Goal: Information Seeking & Learning: Compare options

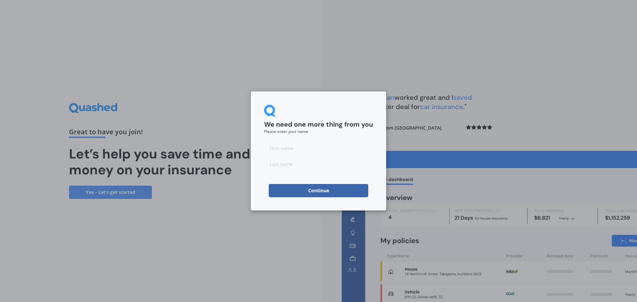
click at [317, 152] on input at bounding box center [318, 148] width 109 height 13
type input "josiah"
type input "moon"
click button "Continue" at bounding box center [319, 190] width 100 height 13
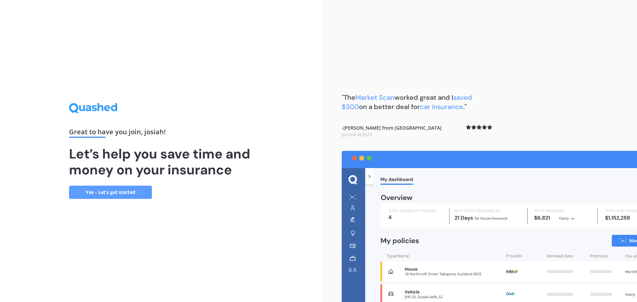
click at [125, 195] on link "Yes - Let’s get started" at bounding box center [110, 192] width 83 height 13
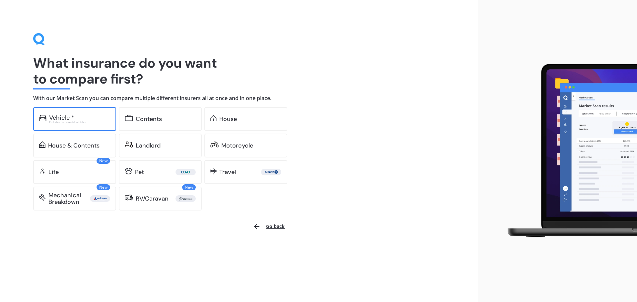
click at [76, 111] on div "Vehicle * Excludes commercial vehicles" at bounding box center [74, 119] width 83 height 24
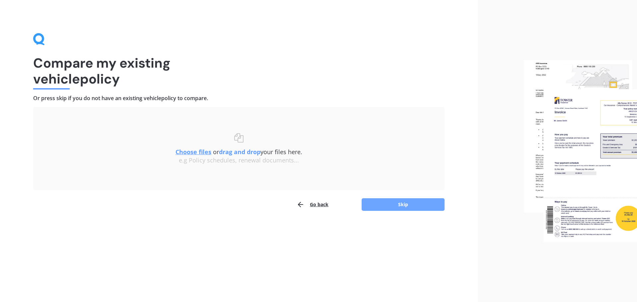
click at [382, 208] on button "Skip" at bounding box center [403, 205] width 83 height 13
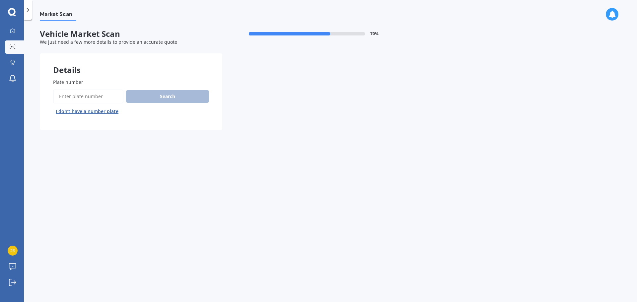
drag, startPoint x: 102, startPoint y: 99, endPoint x: 113, endPoint y: 103, distance: 10.9
click at [103, 100] on input "Plate number" at bounding box center [88, 97] width 70 height 14
type input "gpj867"
click at [174, 95] on button "Search" at bounding box center [167, 96] width 83 height 13
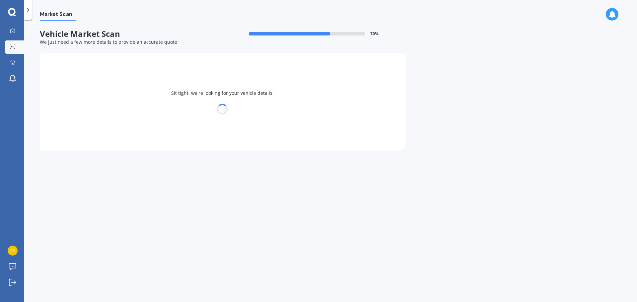
select select "TOYOTA"
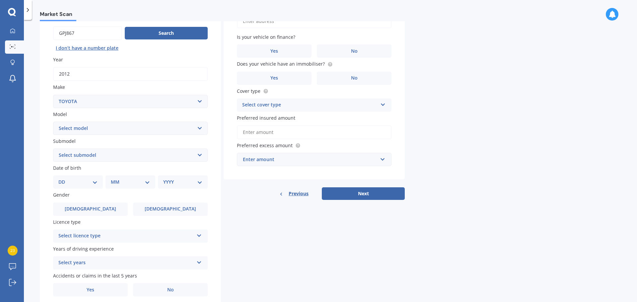
scroll to position [66, 0]
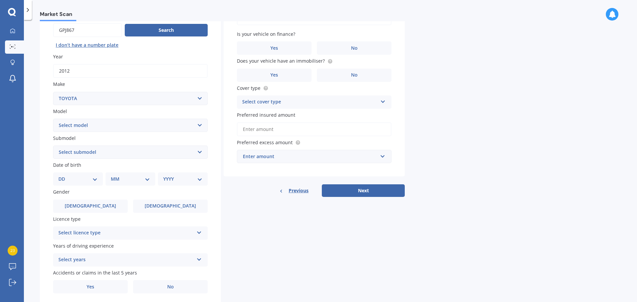
click at [69, 128] on select "Select model 4 Runner 86 [PERSON_NAME] Alphard Altezza Aqua Aristo Aurion Auris…" at bounding box center [130, 125] width 155 height 13
select select "RAV-4"
click at [53, 119] on select "Select model 4 Runner 86 [PERSON_NAME] Alphard Altezza Aqua Aristo Aurion Auris…" at bounding box center [130, 125] width 155 height 13
click at [154, 155] on select "Select submodel Diesel EV GX SUV 2.2/4WD/6AT Hybrid Hybrid 2WD Petrol" at bounding box center [130, 152] width 155 height 13
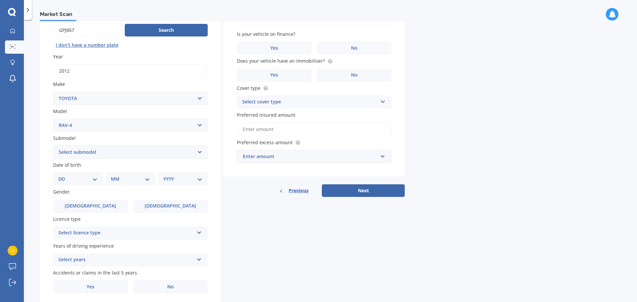
click at [154, 155] on select "Select submodel Diesel EV GX SUV 2.2/4WD/6AT Hybrid Hybrid 2WD Petrol" at bounding box center [130, 152] width 155 height 13
select select "PETROL"
click at [53, 146] on select "Select submodel Diesel EV GX SUV 2.2/4WD/6AT Hybrid Hybrid 2WD Petrol" at bounding box center [130, 152] width 155 height 13
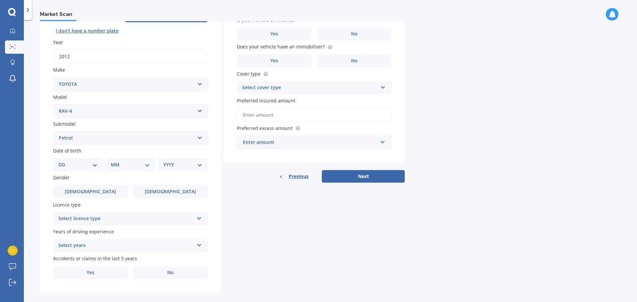
scroll to position [88, 0]
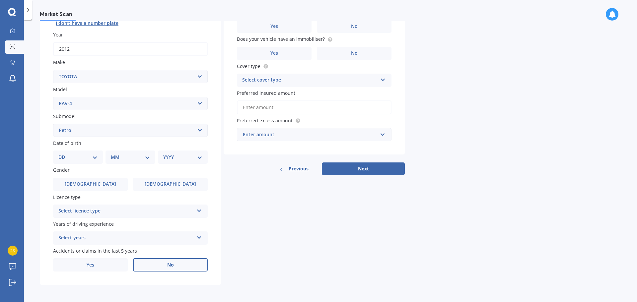
click at [151, 268] on label "No" at bounding box center [170, 265] width 75 height 13
click at [0, 0] on input "No" at bounding box center [0, 0] width 0 height 0
click at [182, 264] on label "No" at bounding box center [170, 265] width 75 height 13
click at [0, 0] on input "No" at bounding box center [0, 0] width 0 height 0
drag, startPoint x: 168, startPoint y: 246, endPoint x: 176, endPoint y: 244, distance: 8.1
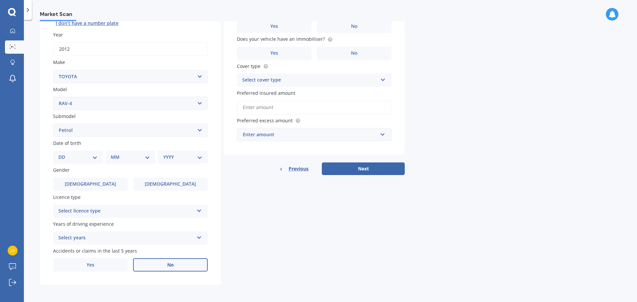
click at [170, 245] on div "Plate number Search I don’t have a number plate Year [DATE] Make Select make AC…" at bounding box center [130, 131] width 181 height 308
click at [185, 236] on div "Select years" at bounding box center [125, 238] width 135 height 8
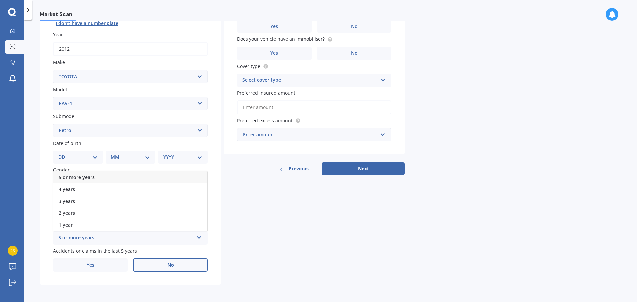
click at [117, 178] on div "5 or more years" at bounding box center [130, 178] width 154 height 12
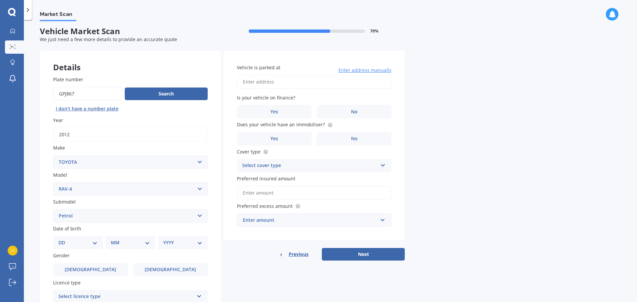
scroll to position [0, 0]
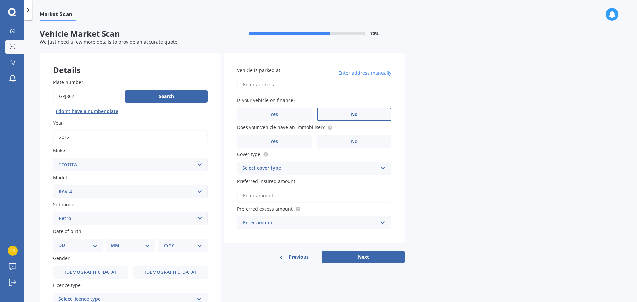
click at [363, 115] on label "No" at bounding box center [354, 114] width 75 height 13
click at [0, 0] on input "No" at bounding box center [0, 0] width 0 height 0
click at [358, 142] on label "No" at bounding box center [354, 141] width 75 height 13
click at [0, 0] on input "No" at bounding box center [0, 0] width 0 height 0
click at [289, 166] on div "Select cover type" at bounding box center [309, 169] width 135 height 8
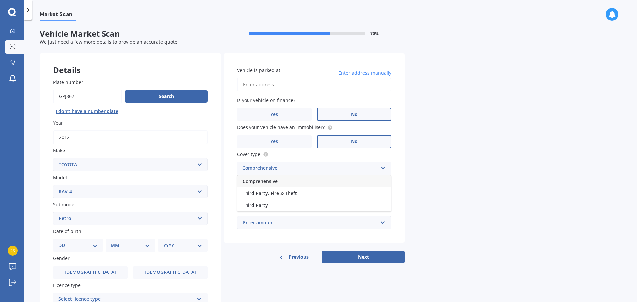
click at [319, 182] on div "Comprehensive" at bounding box center [314, 182] width 154 height 12
click at [354, 222] on div "Enter amount" at bounding box center [310, 222] width 135 height 7
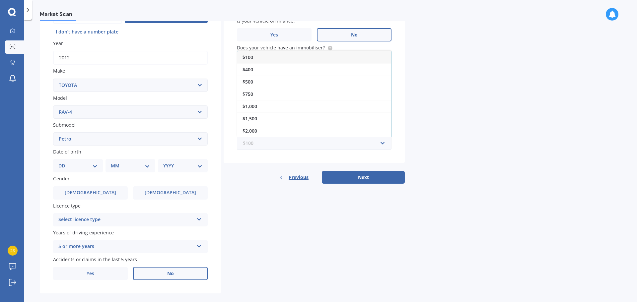
scroll to position [88, 0]
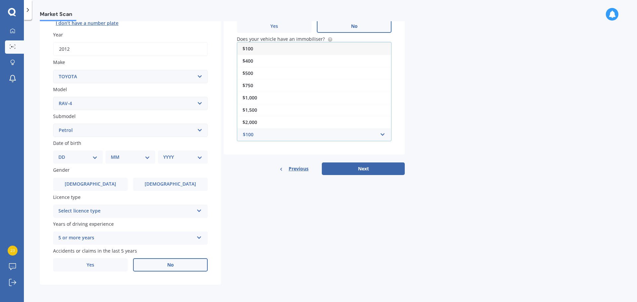
click at [301, 50] on div "$100" at bounding box center [314, 48] width 154 height 12
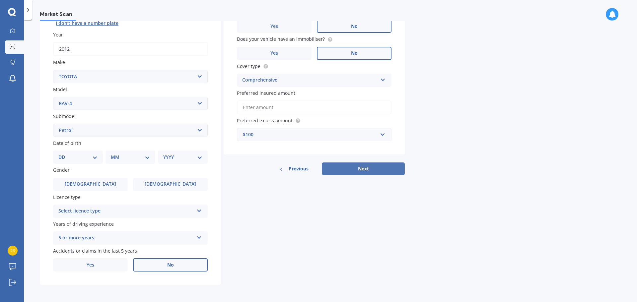
click at [348, 169] on button "Next" at bounding box center [363, 169] width 83 height 13
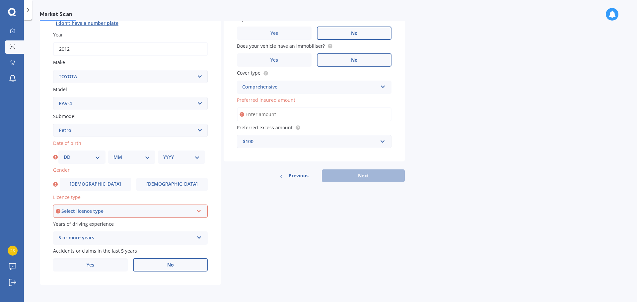
click at [286, 116] on input "Preferred insured amount" at bounding box center [314, 115] width 155 height 14
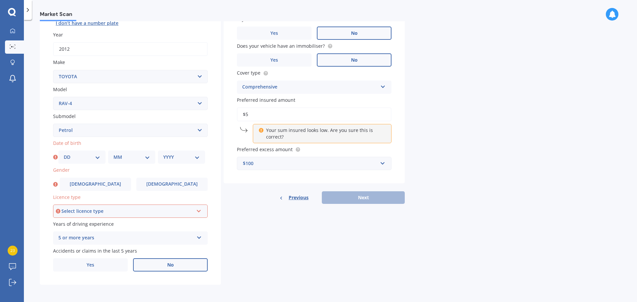
type input "$5"
click at [181, 212] on div "Select licence type" at bounding box center [127, 211] width 132 height 7
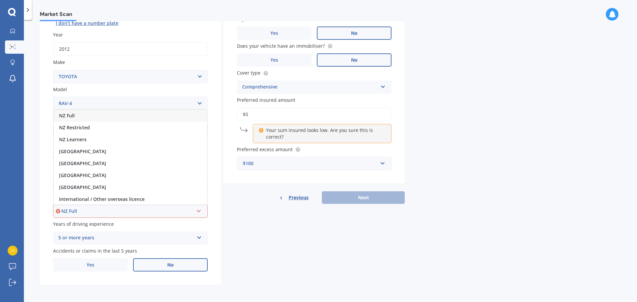
click at [101, 118] on div "NZ Full" at bounding box center [130, 116] width 153 height 12
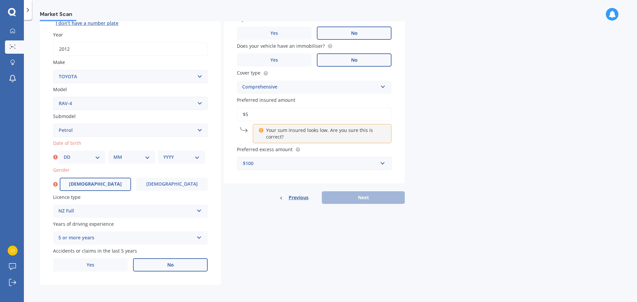
drag, startPoint x: 90, startPoint y: 185, endPoint x: 80, endPoint y: 181, distance: 11.5
click at [89, 185] on label "[DEMOGRAPHIC_DATA]" at bounding box center [95, 184] width 71 height 13
click at [0, 0] on input "[DEMOGRAPHIC_DATA]" at bounding box center [0, 0] width 0 height 0
click at [91, 160] on select "DD 01 02 03 04 05 06 07 08 09 10 11 12 13 14 15 16 17 18 19 20 21 22 23 24 25 2…" at bounding box center [82, 157] width 37 height 7
select select "28"
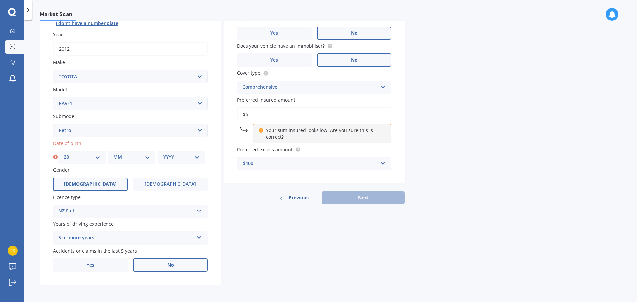
click at [64, 154] on select "DD 01 02 03 04 05 06 07 08 09 10 11 12 13 14 15 16 17 18 19 20 21 22 23 24 25 2…" at bounding box center [82, 157] width 37 height 7
click at [123, 155] on select "MM 01 02 03 04 05 06 07 08 09 10 11 12" at bounding box center [132, 157] width 37 height 7
select select "09"
click at [114, 154] on select "MM 01 02 03 04 05 06 07 08 09 10 11 12" at bounding box center [132, 157] width 37 height 7
drag, startPoint x: 169, startPoint y: 154, endPoint x: 176, endPoint y: 156, distance: 7.9
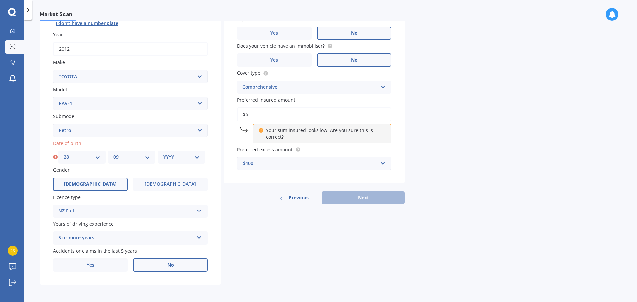
click at [172, 155] on select "YYYY 2025 2024 2023 2022 2021 2020 2019 2018 2017 2016 2015 2014 2013 2012 2011…" at bounding box center [181, 157] width 37 height 7
select select "1989"
click at [163, 154] on select "YYYY 2025 2024 2023 2022 2021 2020 2019 2018 2017 2016 2015 2014 2013 2012 2011…" at bounding box center [181, 157] width 37 height 7
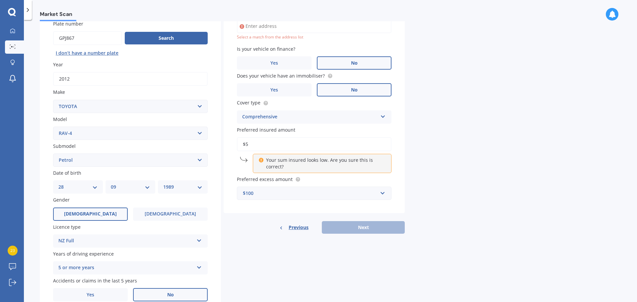
scroll to position [45, 0]
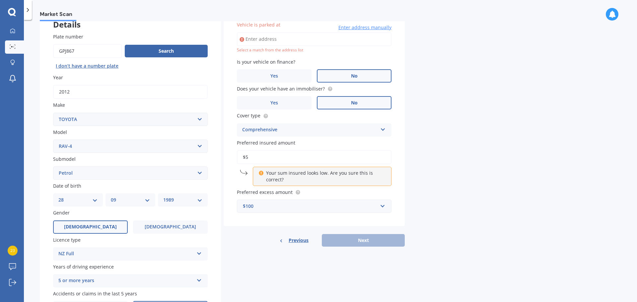
click at [294, 40] on input "Vehicle is parked at" at bounding box center [314, 39] width 155 height 14
type input "[STREET_ADDRESS]"
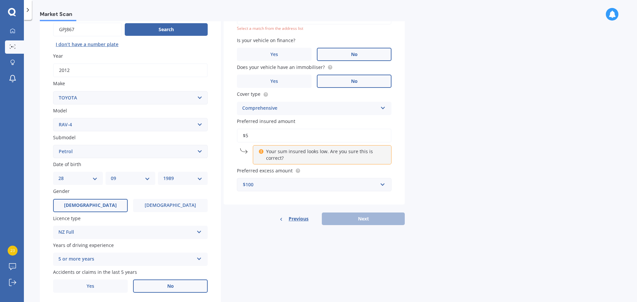
scroll to position [88, 0]
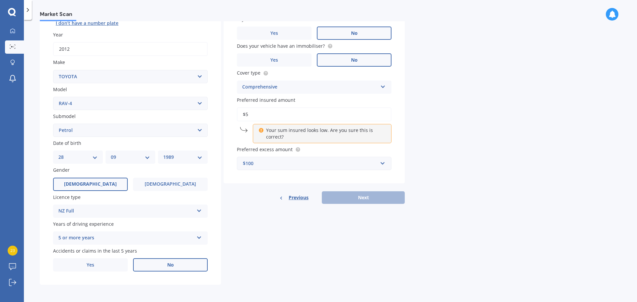
click at [275, 116] on input "$5" at bounding box center [314, 115] width 155 height 14
type input "$5"
click at [263, 197] on div "Previous Next" at bounding box center [314, 198] width 181 height 13
drag, startPoint x: 344, startPoint y: 192, endPoint x: 348, endPoint y: 194, distance: 4.8
click at [344, 192] on div "Previous Next" at bounding box center [314, 198] width 181 height 13
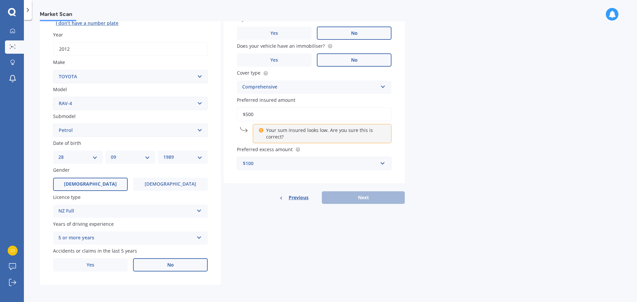
click at [349, 200] on div "Previous Next" at bounding box center [314, 198] width 181 height 13
click at [279, 117] on input "$500" at bounding box center [314, 115] width 155 height 14
type input "$5"
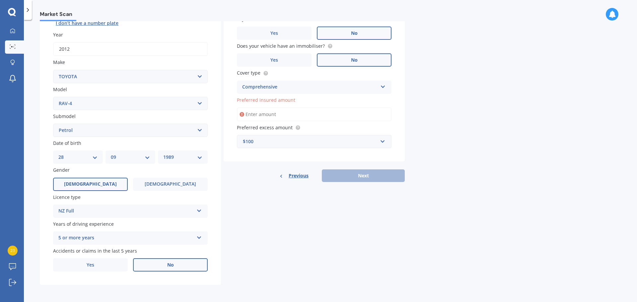
click at [271, 113] on input "Preferred insured amount" at bounding box center [314, 115] width 155 height 14
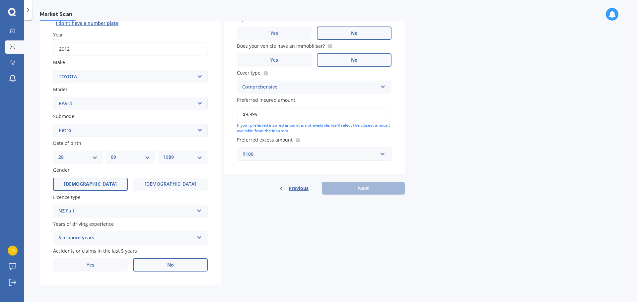
drag, startPoint x: 273, startPoint y: 115, endPoint x: 211, endPoint y: 119, distance: 61.9
click at [211, 119] on div "Details Plate number Search I don’t have a number plate Year [DATE] Make Select…" at bounding box center [222, 125] width 365 height 320
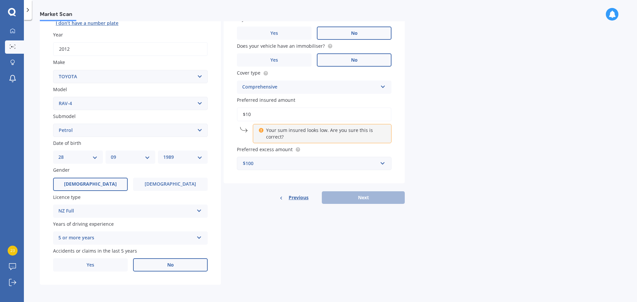
type input "$1"
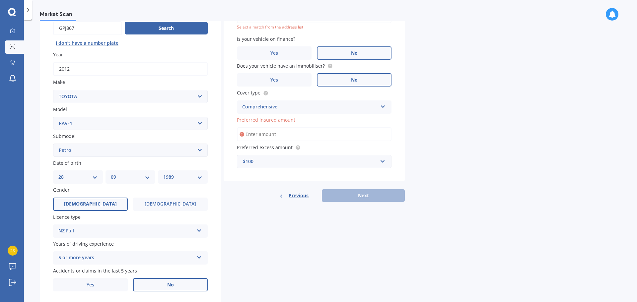
scroll to position [0, 0]
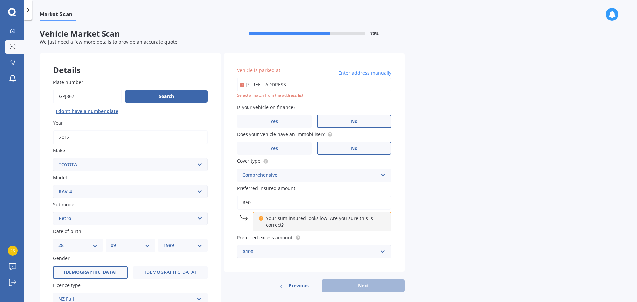
type input "$500"
drag, startPoint x: 351, startPoint y: 286, endPoint x: 339, endPoint y: 271, distance: 19.7
click at [350, 286] on div "Previous Next" at bounding box center [314, 286] width 181 height 13
click at [290, 84] on input "[STREET_ADDRESS]" at bounding box center [314, 85] width 155 height 14
drag, startPoint x: 376, startPoint y: 84, endPoint x: 137, endPoint y: 85, distance: 239.0
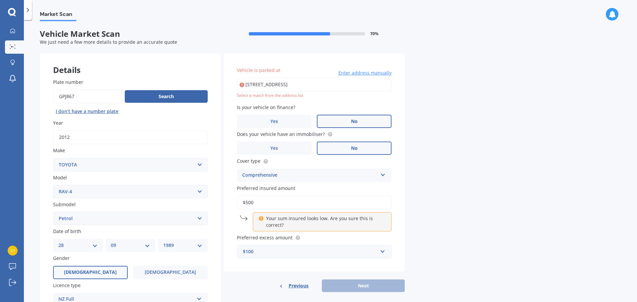
click at [137, 85] on div "Details Plate number Search I don’t have a number plate Year [DATE] Make Select…" at bounding box center [222, 213] width 365 height 320
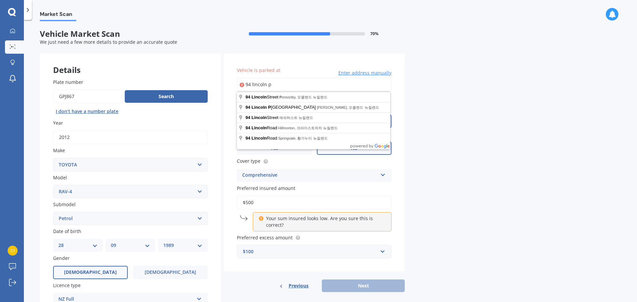
click at [358, 82] on input "94 lincoln p" at bounding box center [314, 85] width 155 height 14
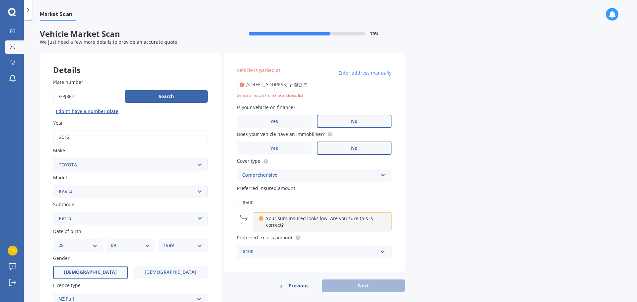
type input "[STREET_ADDRESS][PERSON_NAME] [GEOGRAPHIC_DATA]"
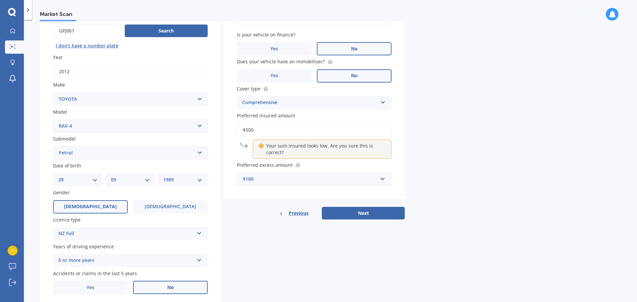
scroll to position [66, 0]
click at [359, 212] on button "Next" at bounding box center [363, 212] width 83 height 13
select select "28"
select select "09"
select select "1989"
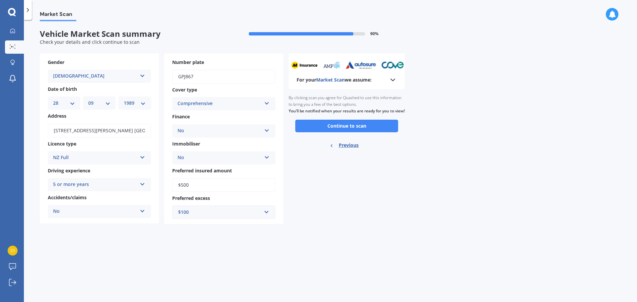
scroll to position [0, 0]
click at [331, 132] on button "Continue to scan" at bounding box center [346, 126] width 103 height 13
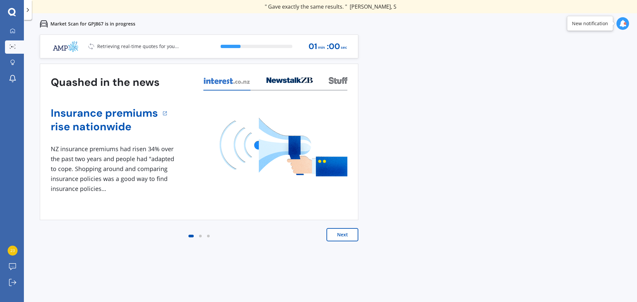
click at [298, 83] on icon at bounding box center [290, 80] width 46 height 6
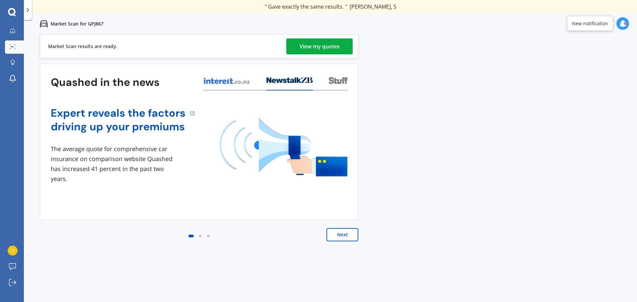
click at [324, 48] on div "View my quotes" at bounding box center [320, 47] width 40 height 16
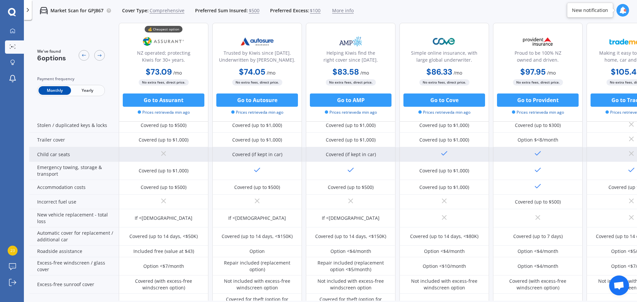
scroll to position [133, 0]
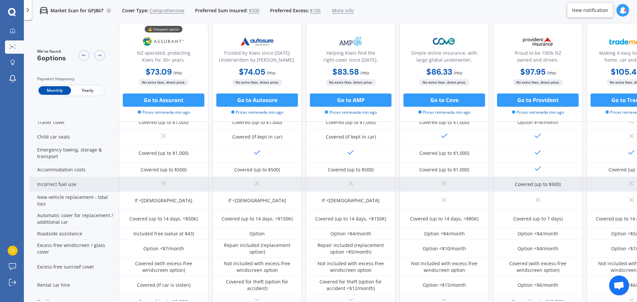
drag, startPoint x: 162, startPoint y: 191, endPoint x: 168, endPoint y: 191, distance: 6.0
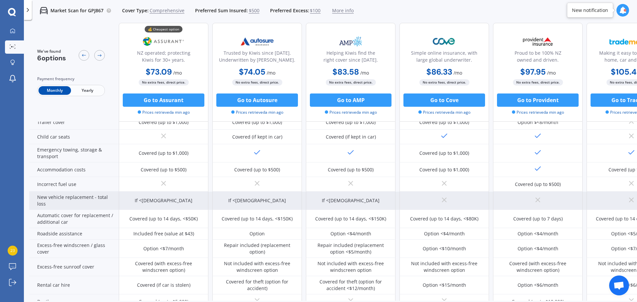
drag, startPoint x: 168, startPoint y: 191, endPoint x: 119, endPoint y: 201, distance: 49.8
click at [119, 201] on div "If <[DEMOGRAPHIC_DATA]" at bounding box center [164, 201] width 90 height 18
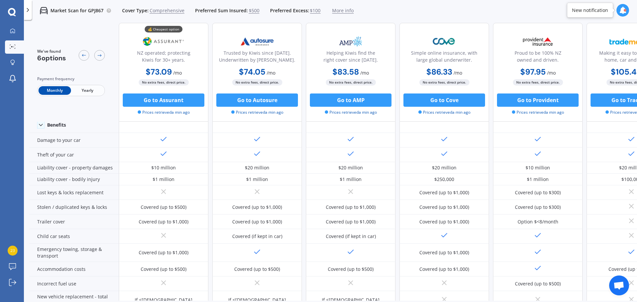
scroll to position [0, 0]
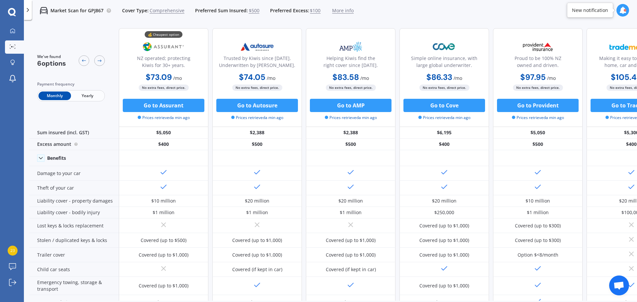
click at [86, 96] on span "Yearly" at bounding box center [87, 96] width 33 height 9
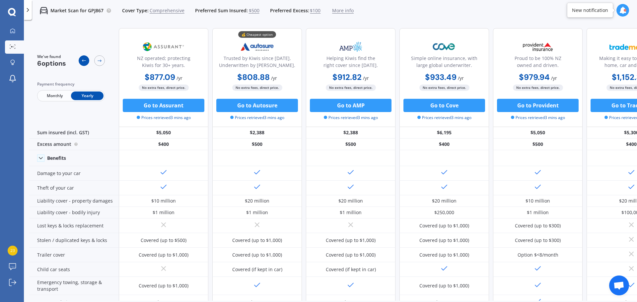
click at [85, 61] on icon at bounding box center [83, 60] width 5 height 5
click at [102, 61] on div at bounding box center [99, 60] width 11 height 11
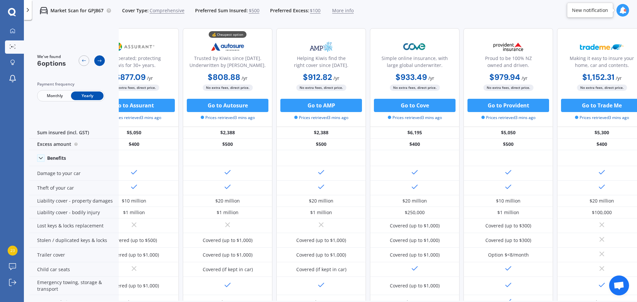
scroll to position [0, 42]
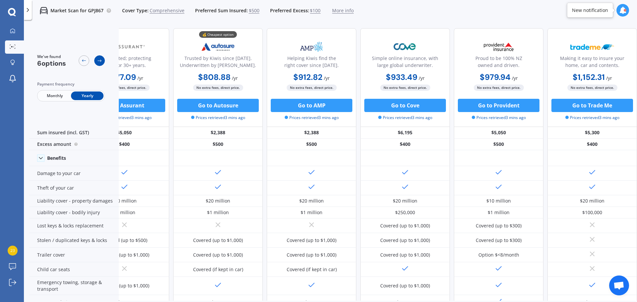
click at [102, 61] on div at bounding box center [99, 60] width 11 height 11
click at [15, 57] on link "Explore insurance" at bounding box center [14, 62] width 19 height 13
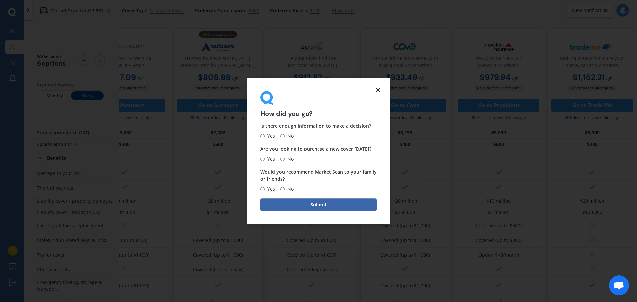
drag, startPoint x: 382, startPoint y: 90, endPoint x: 375, endPoint y: 89, distance: 6.7
click at [382, 90] on div "How did you go? Is there enough information to make a decision? Yes No Are you …" at bounding box center [318, 151] width 143 height 147
click at [381, 88] on icon at bounding box center [378, 90] width 8 height 8
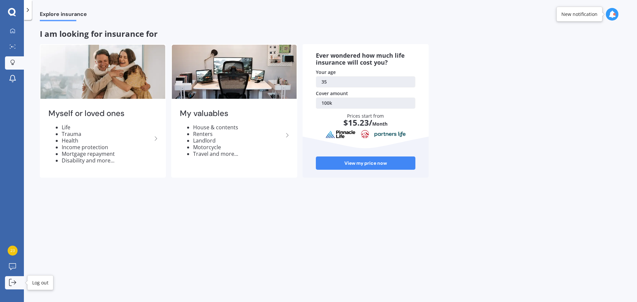
click at [17, 279] on link "Log out" at bounding box center [14, 283] width 19 height 13
